Goal: Task Accomplishment & Management: Use online tool/utility

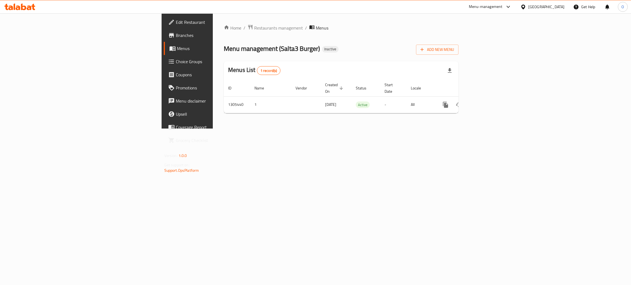
click at [557, 7] on div "Egypt" at bounding box center [546, 7] width 36 height 6
click at [502, 146] on div "[GEOGRAPHIC_DATA]" at bounding box center [505, 144] width 36 height 6
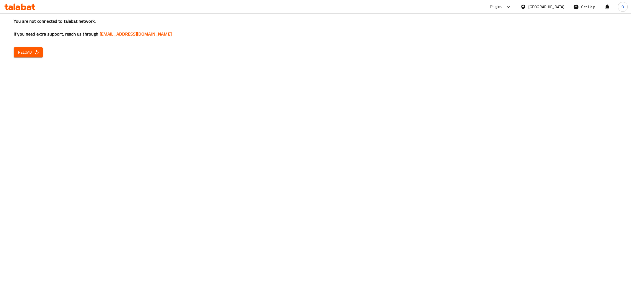
click at [29, 53] on span "Reload" at bounding box center [28, 52] width 20 height 7
click at [26, 54] on span "Reload" at bounding box center [28, 52] width 20 height 7
click at [26, 52] on span "Reload" at bounding box center [28, 52] width 20 height 7
click at [33, 51] on span "Reload" at bounding box center [28, 52] width 20 height 7
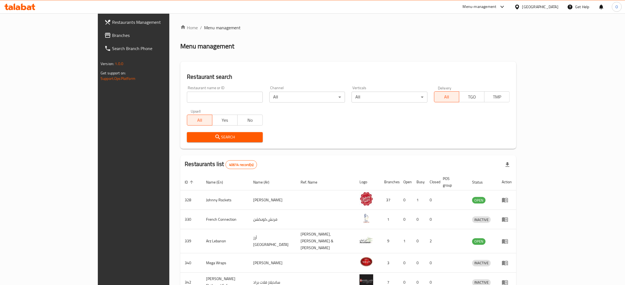
click at [187, 102] on input "search" at bounding box center [225, 97] width 76 height 11
paste input "citigate burger"
type input "citigate burger"
click button "Search" at bounding box center [225, 137] width 76 height 10
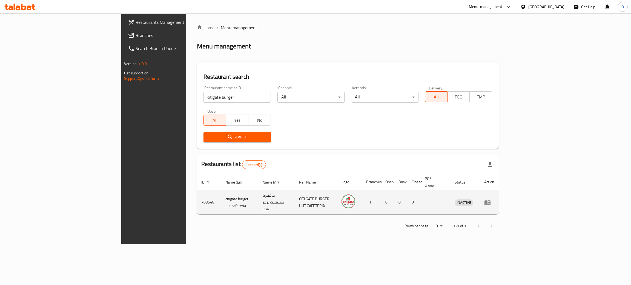
click at [491, 201] on icon "enhanced table" at bounding box center [488, 203] width 6 height 5
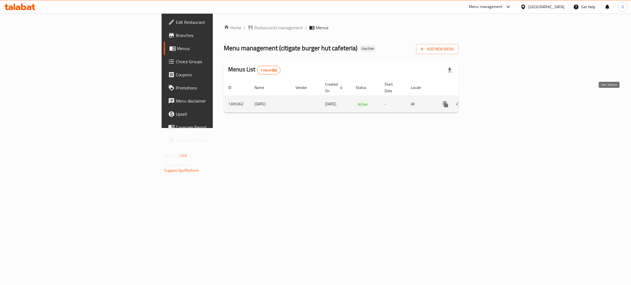
click at [488, 101] on icon "enhanced table" at bounding box center [485, 104] width 7 height 7
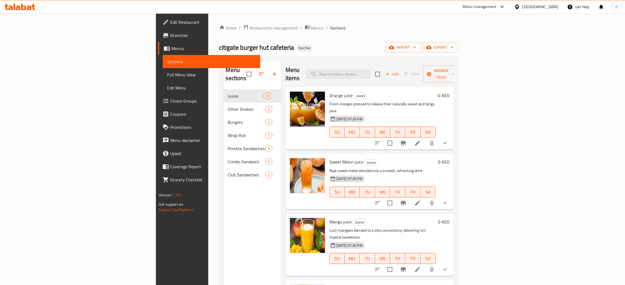
click at [167, 76] on span "Full Menu View" at bounding box center [211, 75] width 89 height 7
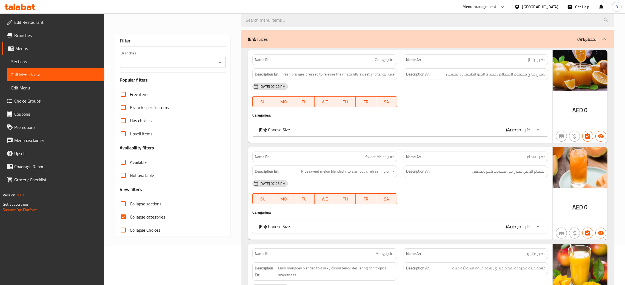
scroll to position [82, 0]
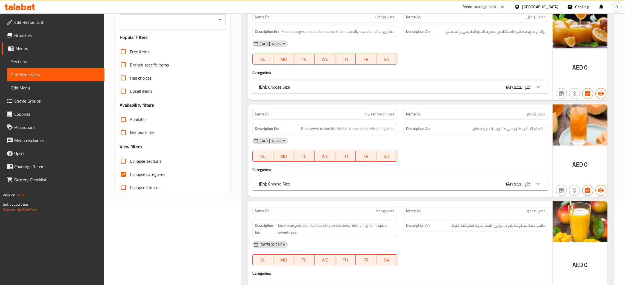
click at [124, 177] on input "Collapse categories" at bounding box center [123, 174] width 13 height 13
checkbox input "false"
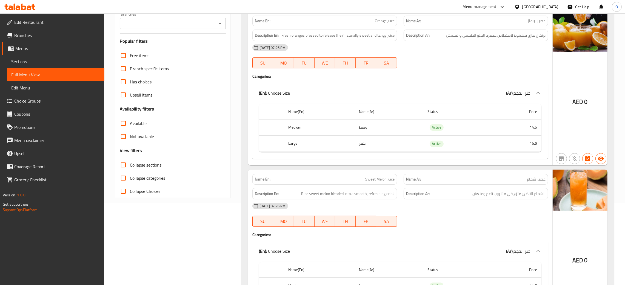
click at [473, 55] on div "[DATE] 07:26 PM SU MO TU WE TH FR SA" at bounding box center [400, 56] width 302 height 31
click at [123, 167] on input "Collapse sections" at bounding box center [123, 165] width 13 height 13
checkbox input "true"
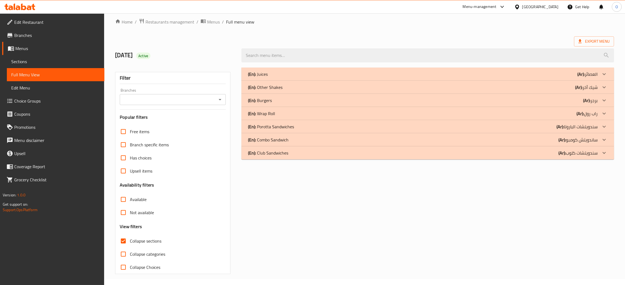
scroll to position [6, 0]
click at [315, 78] on div "(En): Combo Sandwich (Ar): ساندويتش كومبو" at bounding box center [423, 74] width 350 height 7
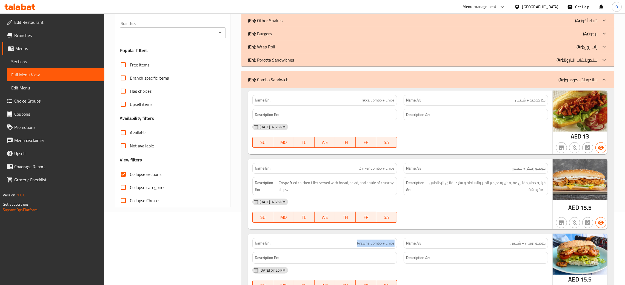
scroll to position [0, 0]
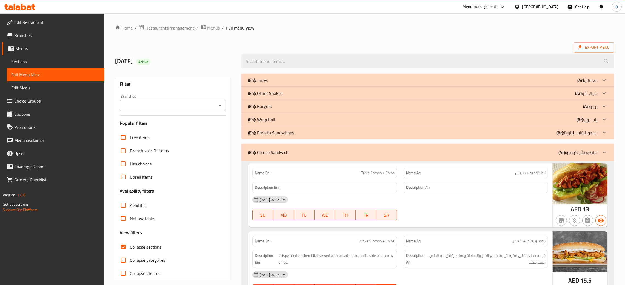
click at [308, 84] on div "(En): Other Shakes (Ar): شيك أخر" at bounding box center [423, 80] width 350 height 7
